Goal: Task Accomplishment & Management: Use online tool/utility

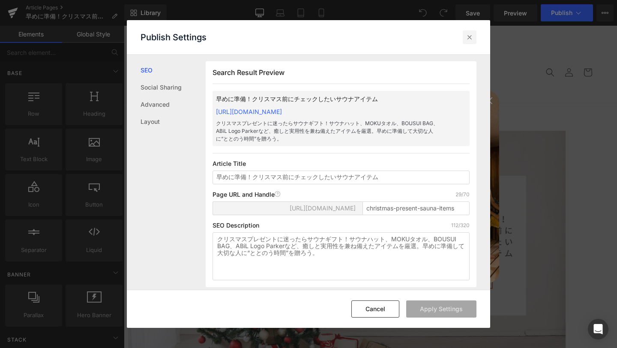
drag, startPoint x: 468, startPoint y: 39, endPoint x: 343, endPoint y: 13, distance: 128.3
click at [468, 39] on icon at bounding box center [470, 37] width 9 height 9
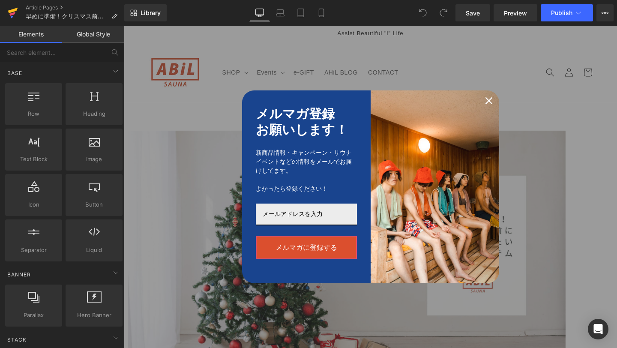
click at [18, 12] on icon at bounding box center [13, 12] width 10 height 21
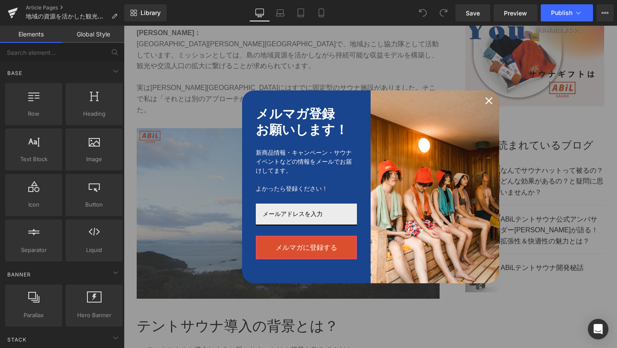
scroll to position [653, 0]
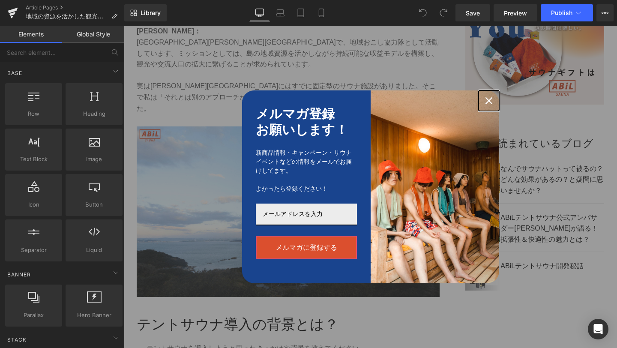
click at [489, 102] on icon "close icon" at bounding box center [489, 100] width 7 height 7
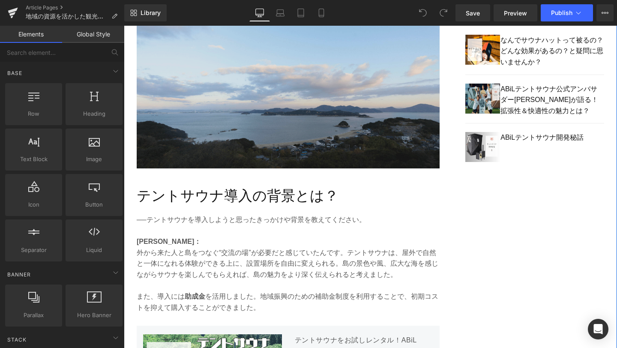
scroll to position [787, 0]
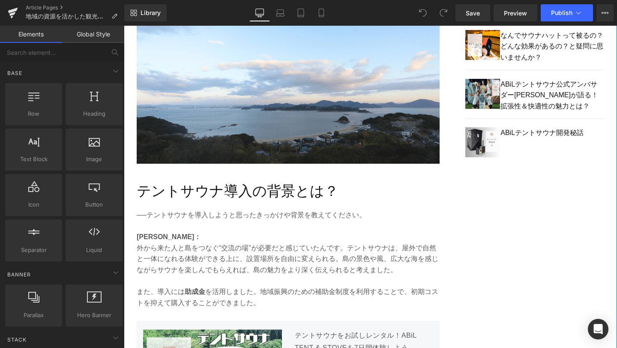
click at [257, 286] on p "また、導入には 助成金 を活用しました。地域振興のための補助金制度を利用することで、初期コストを抑えて購入することができました。" at bounding box center [288, 297] width 303 height 22
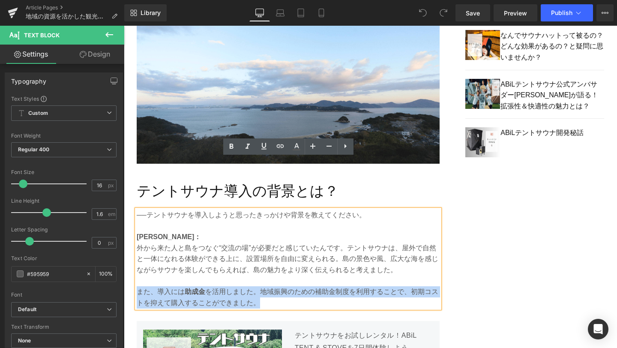
drag, startPoint x: 260, startPoint y: 252, endPoint x: 138, endPoint y: 242, distance: 122.2
click at [138, 286] on p "また、導入には 助成金 を活用しました。地域振興のための補助金制度を利用することで、初期コストを抑えて購入することができました。" at bounding box center [288, 297] width 303 height 22
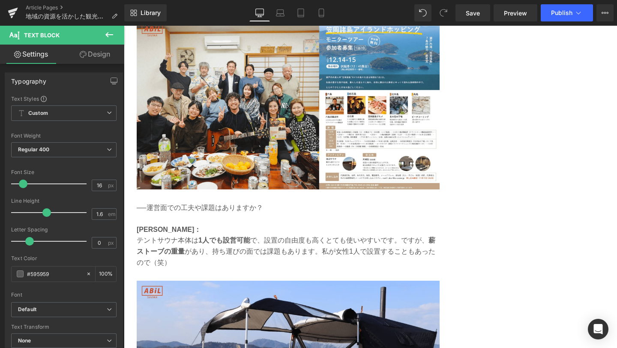
scroll to position [1277, 0]
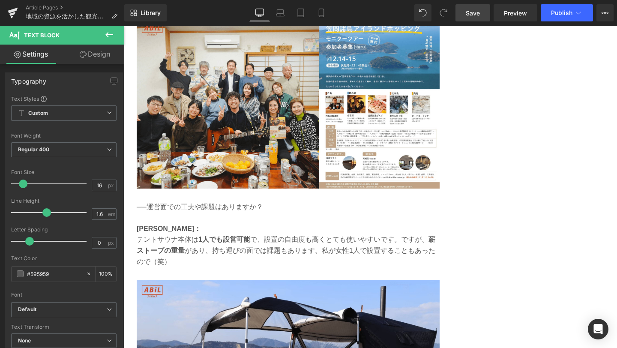
click at [475, 13] on span "Save" at bounding box center [473, 13] width 14 height 9
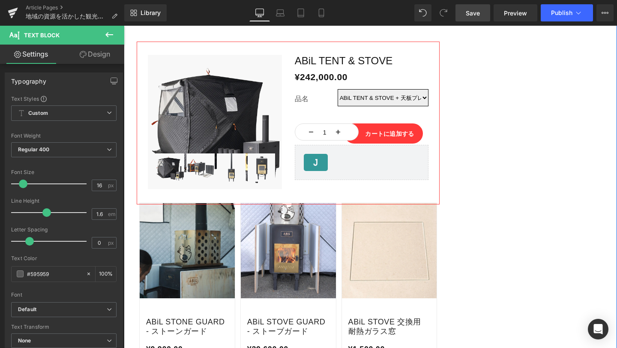
scroll to position [2422, 0]
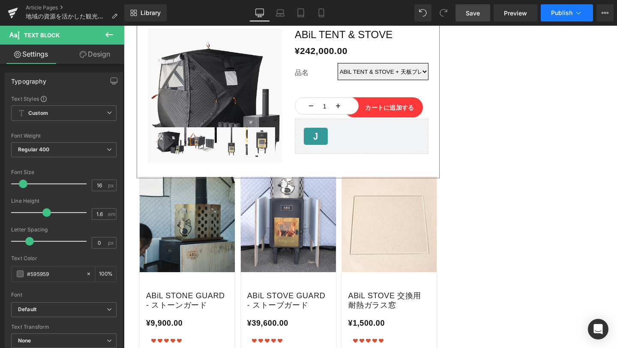
click at [562, 10] on span "Publish" at bounding box center [561, 12] width 21 height 7
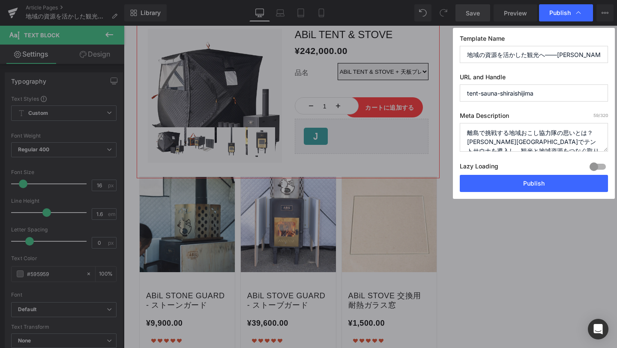
scroll to position [9, 0]
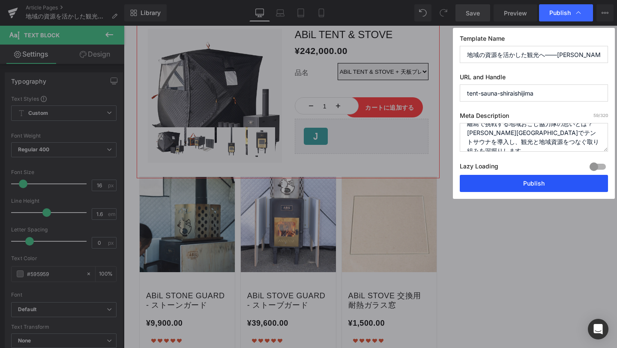
click at [529, 184] on button "Publish" at bounding box center [534, 183] width 148 height 17
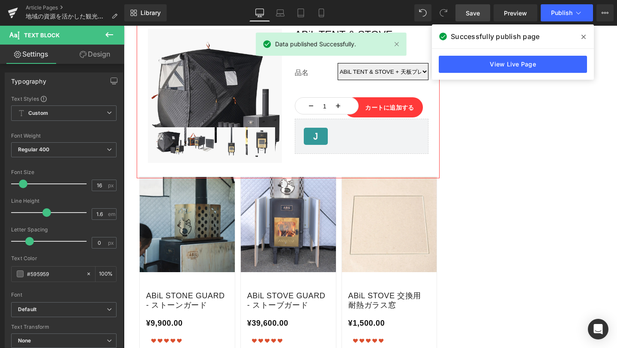
click at [585, 37] on icon at bounding box center [584, 36] width 4 height 7
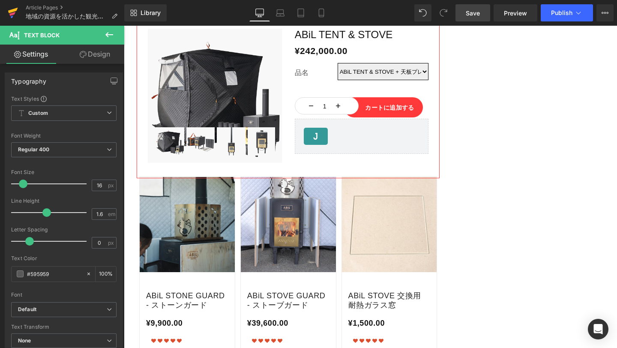
click at [6, 14] on link at bounding box center [13, 13] width 26 height 26
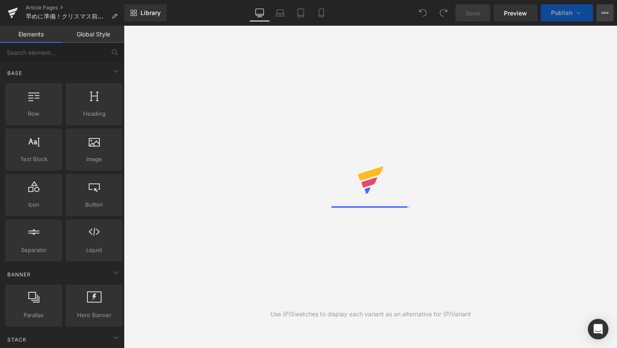
click at [609, 10] on button "View Live Page View with current Template Save Template to Library Schedule Pub…" at bounding box center [605, 12] width 17 height 17
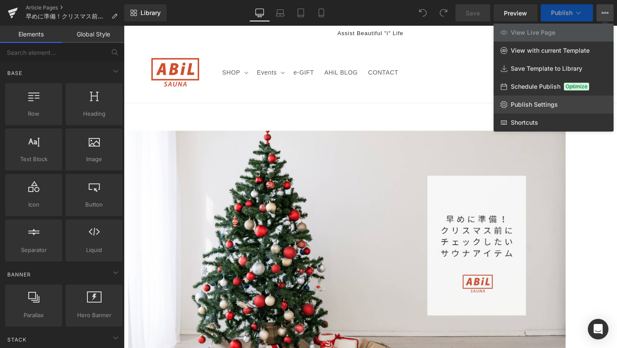
click at [558, 105] on link "Publish Settings" at bounding box center [554, 105] width 120 height 18
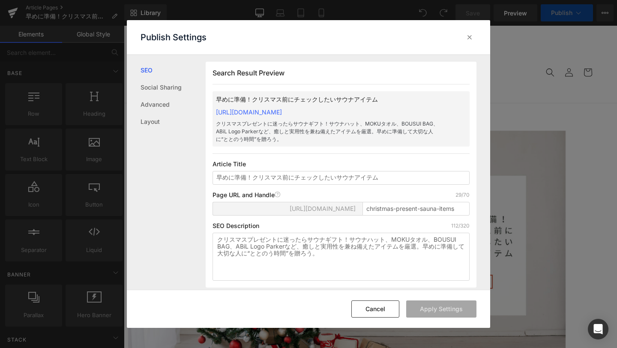
scroll to position [0, 0]
